Goal: Check status: Check status

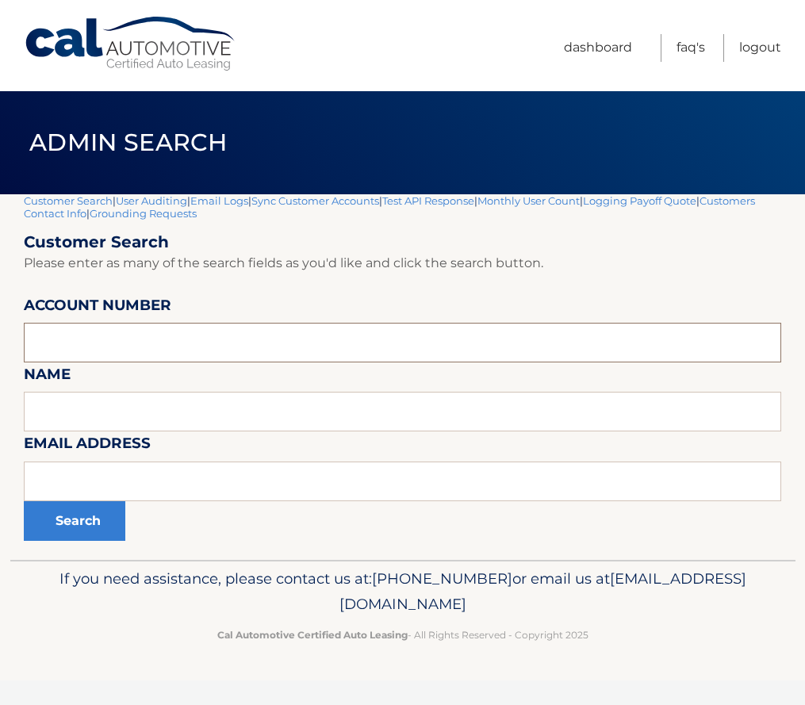
paste input "SALISBURY"
type input "SALISBURY"
click at [72, 513] on button "Search" at bounding box center [75, 521] width 102 height 40
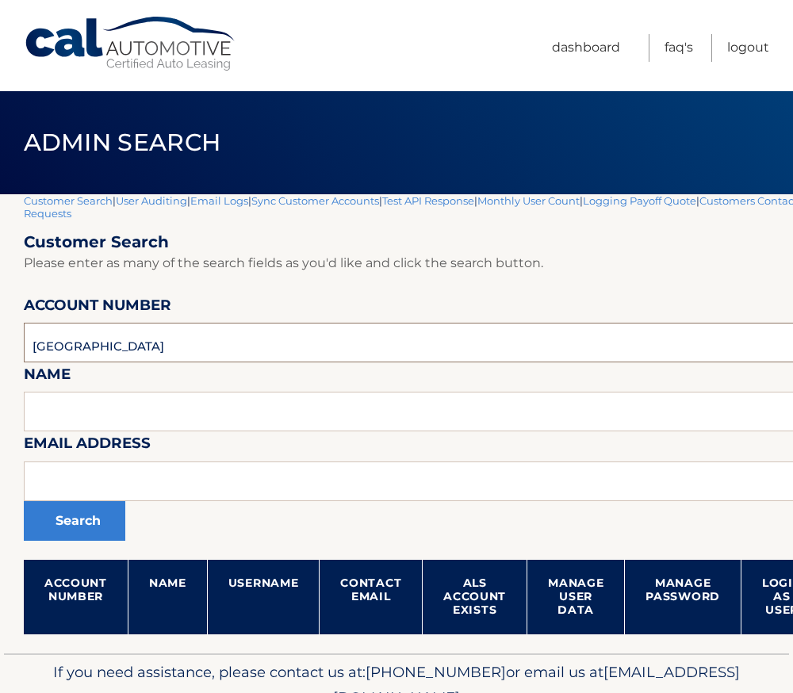
click at [65, 350] on input "SALISBURY" at bounding box center [468, 343] width 889 height 40
paste input "44455743429"
click at [94, 344] on input "44455743429" at bounding box center [468, 343] width 889 height 40
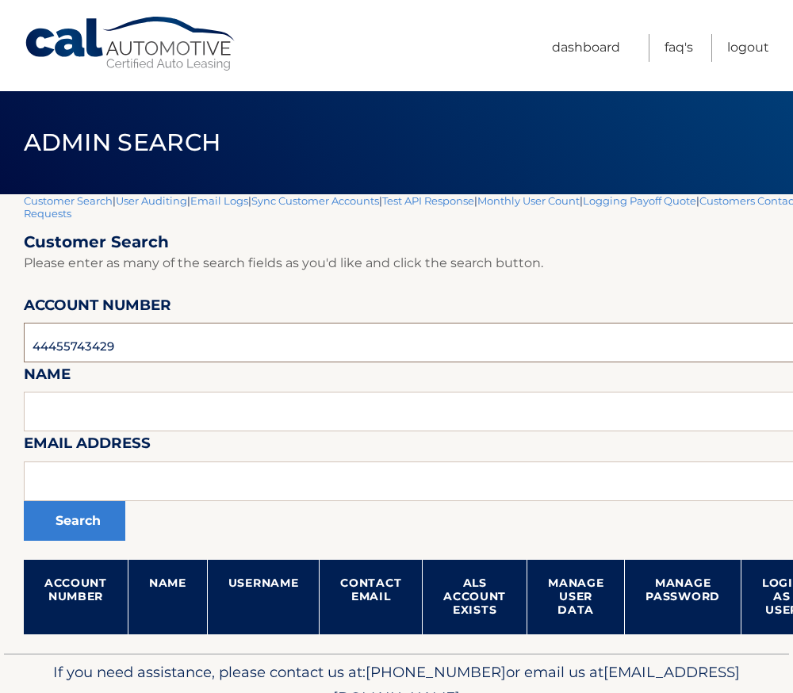
paste input "526063"
type input "44455526063"
click at [78, 521] on button "Search" at bounding box center [75, 521] width 102 height 40
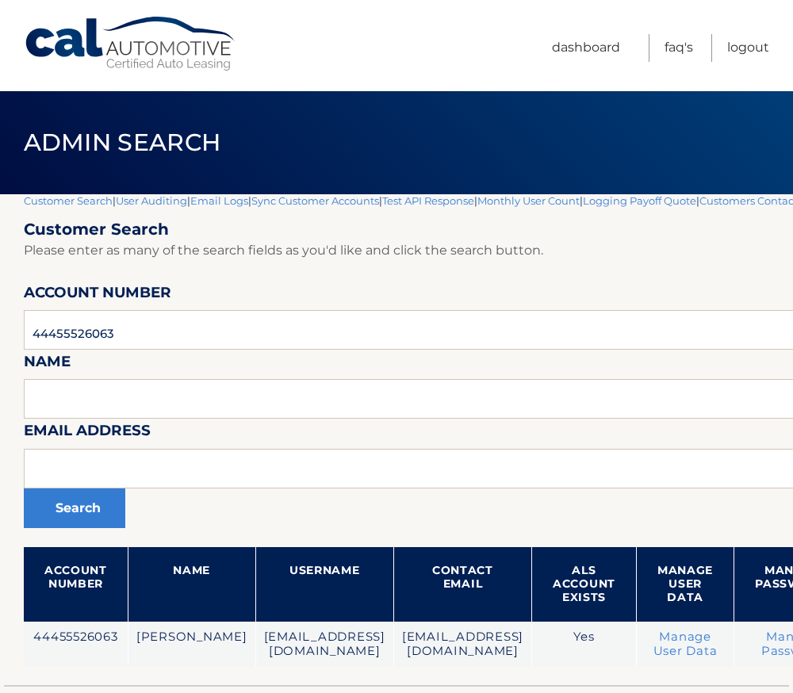
scroll to position [0, 260]
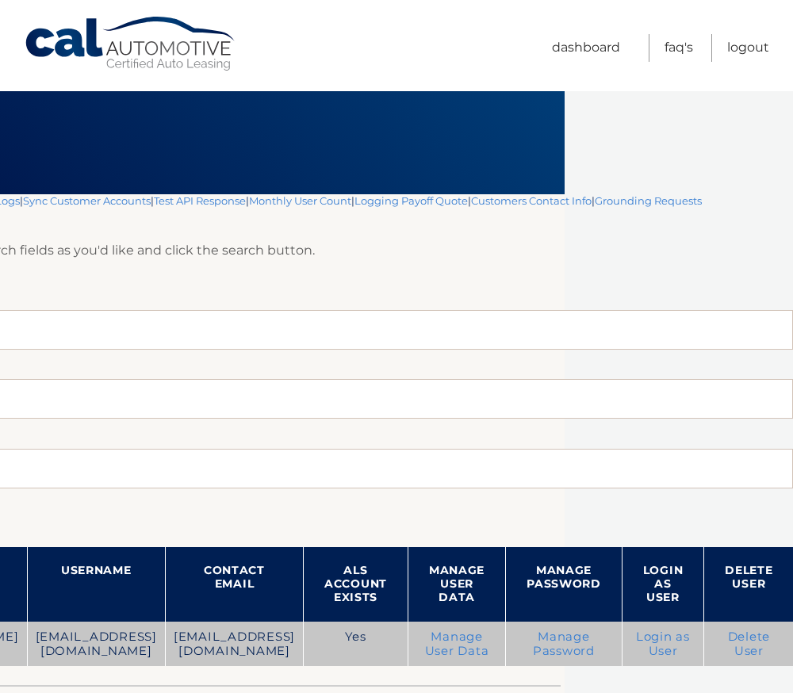
click at [656, 642] on link "Login as User" at bounding box center [663, 644] width 54 height 29
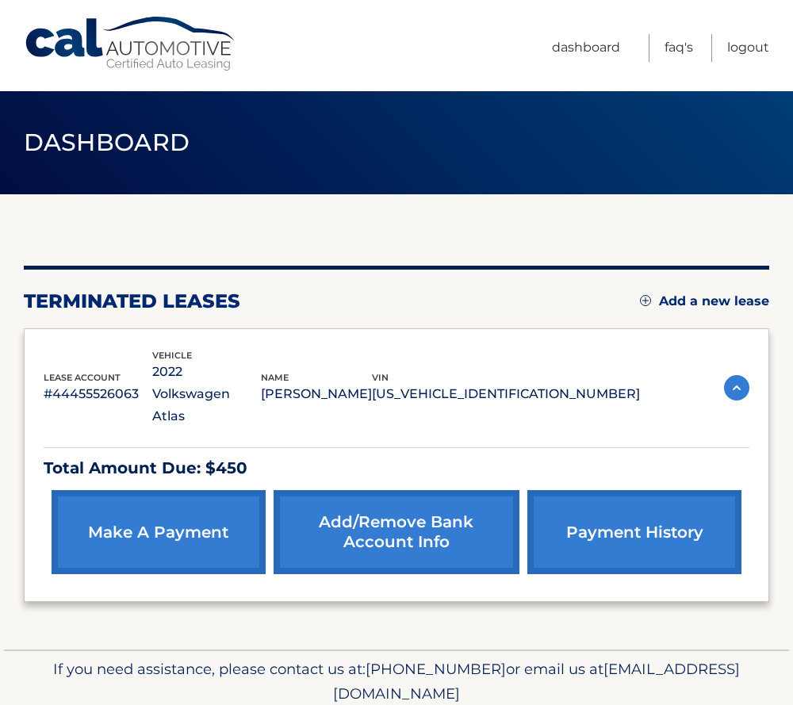
click at [411, 490] on link "Add/Remove bank account info" at bounding box center [397, 532] width 247 height 84
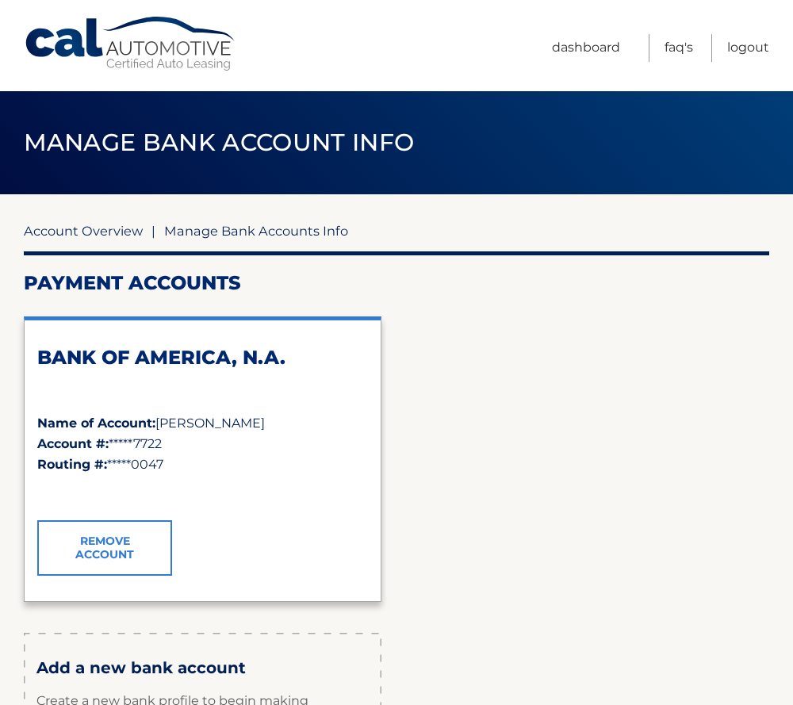
click at [111, 229] on link "Account Overview" at bounding box center [83, 231] width 119 height 16
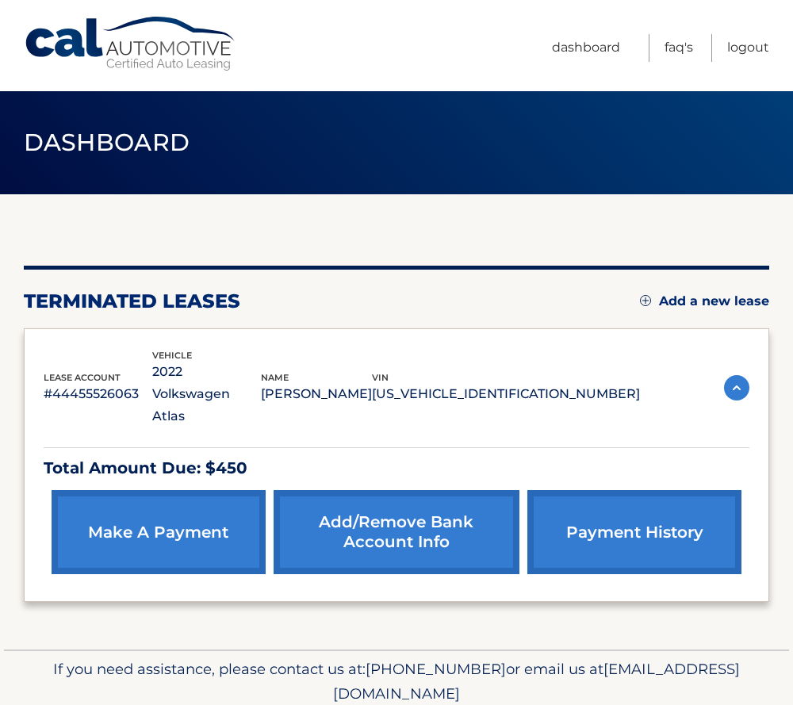
click at [669, 490] on link "payment history" at bounding box center [634, 532] width 214 height 84
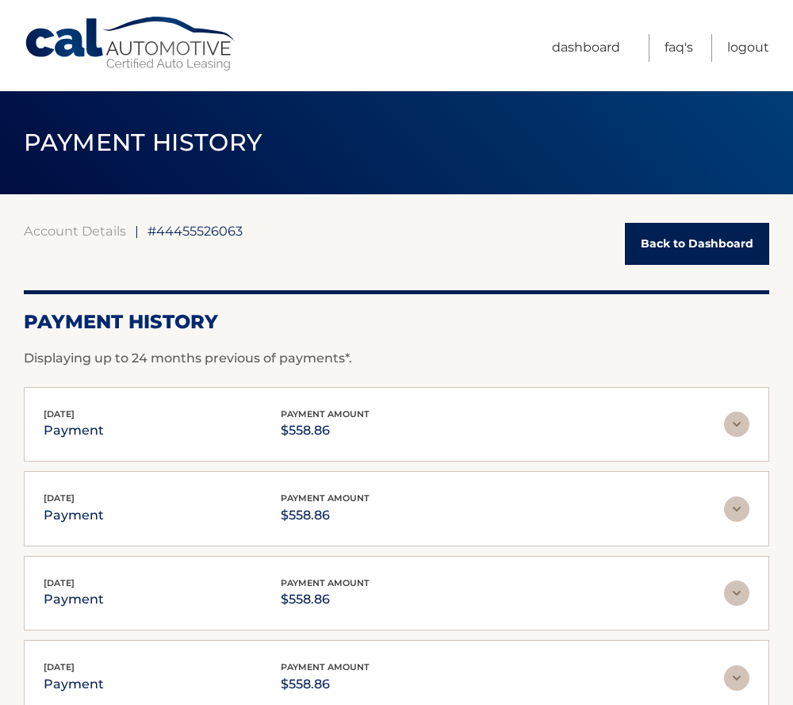
click at [320, 423] on p "$558.86" at bounding box center [325, 431] width 89 height 22
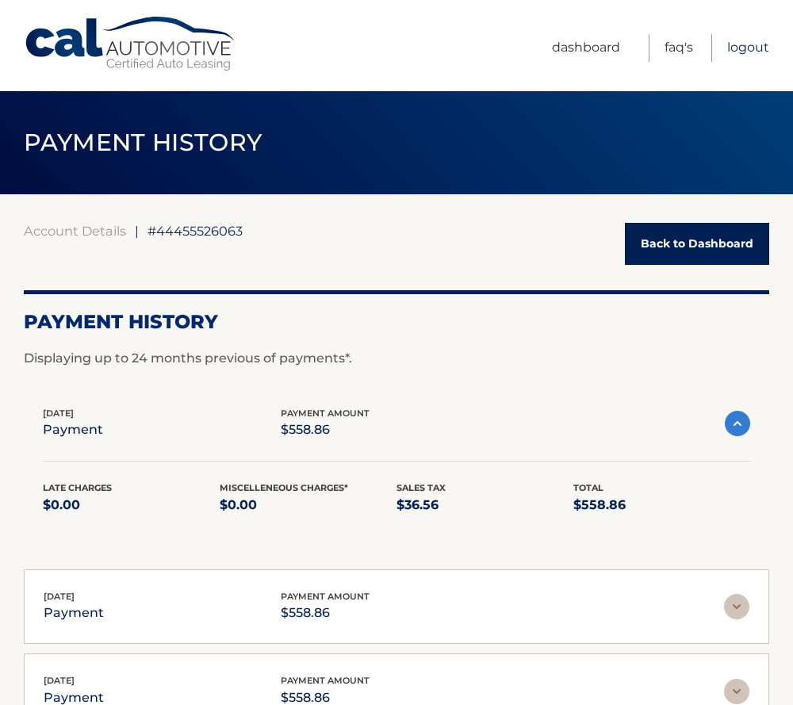
click at [738, 40] on link "Logout" at bounding box center [748, 48] width 42 height 28
